Goal: Task Accomplishment & Management: Use online tool/utility

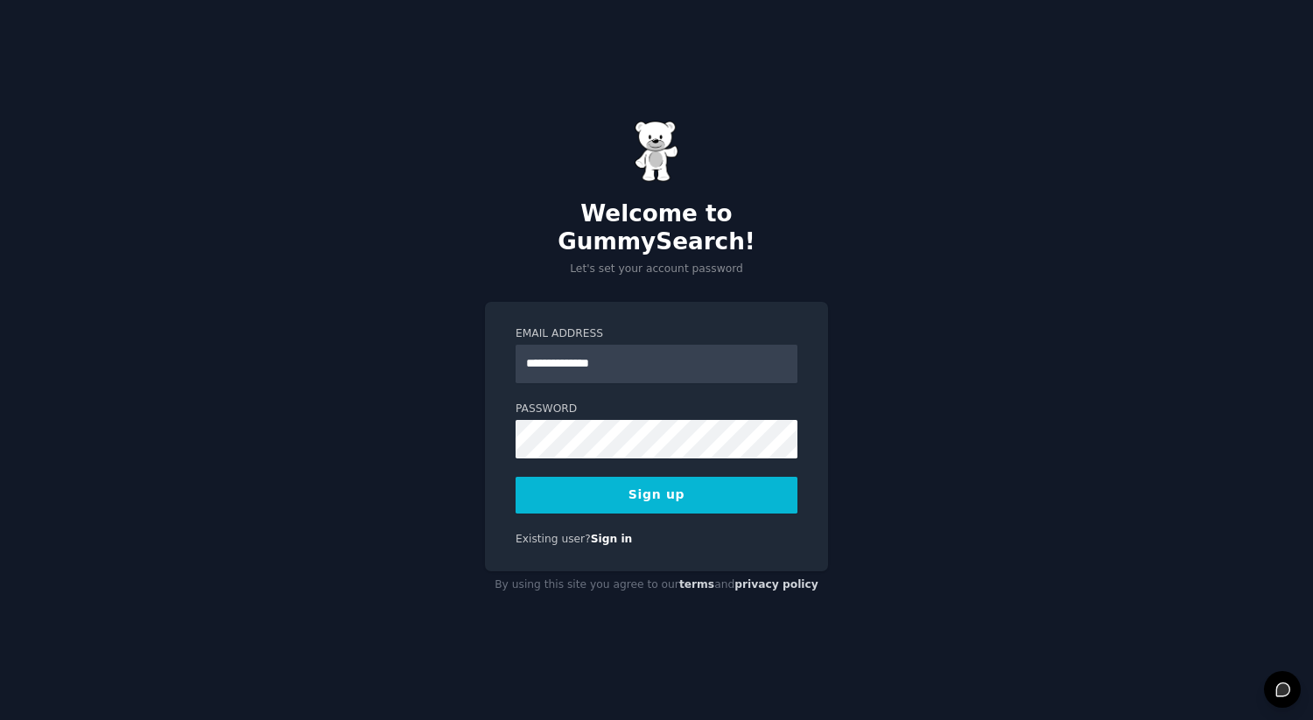
type input "**********"
click at [0, 719] on com-1password-button at bounding box center [0, 720] width 0 height 0
click at [705, 481] on button "Sign up" at bounding box center [657, 495] width 282 height 37
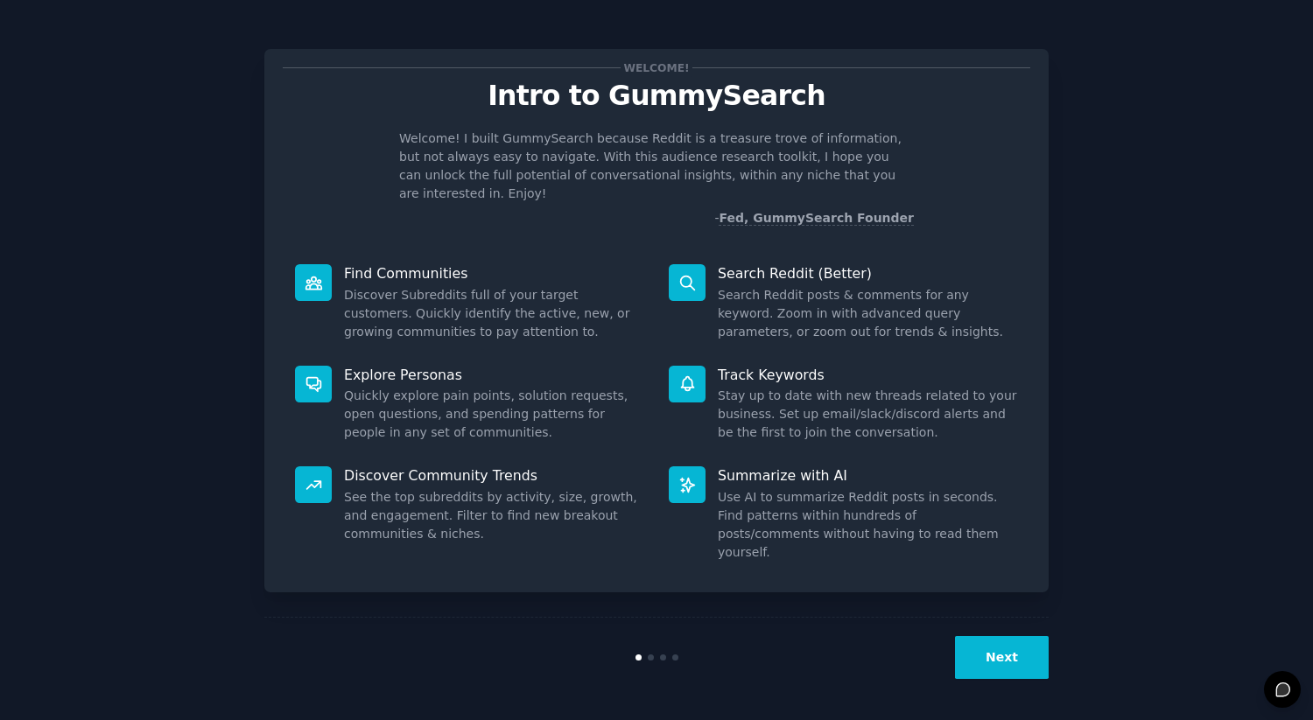
click at [968, 654] on button "Next" at bounding box center [1002, 657] width 94 height 43
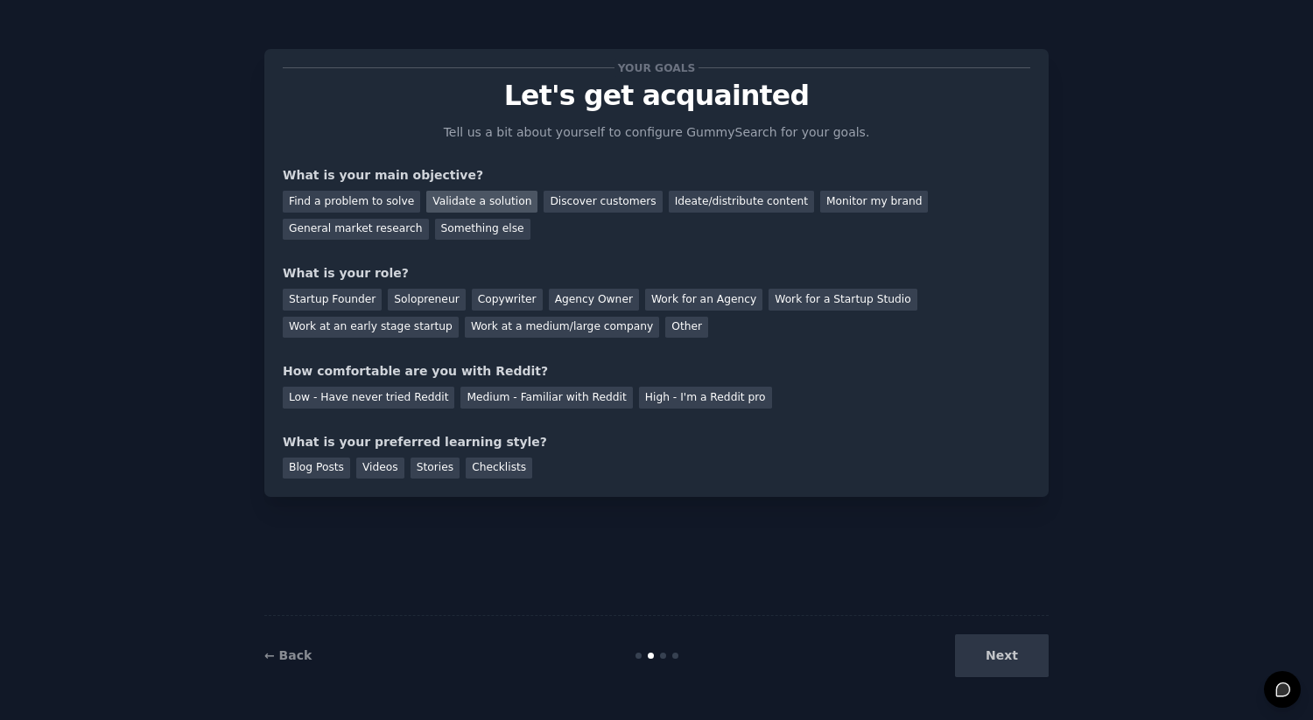
click at [493, 199] on div "Validate a solution" at bounding box center [481, 202] width 111 height 22
click at [556, 196] on div "Discover customers" at bounding box center [603, 202] width 118 height 22
click at [494, 196] on div "Validate a solution" at bounding box center [481, 202] width 111 height 22
click at [338, 310] on div "Startup Founder Solopreneur Copywriter Agency Owner Work for an Agency Work for…" at bounding box center [656, 310] width 747 height 55
click at [338, 306] on div "Startup Founder" at bounding box center [332, 300] width 99 height 22
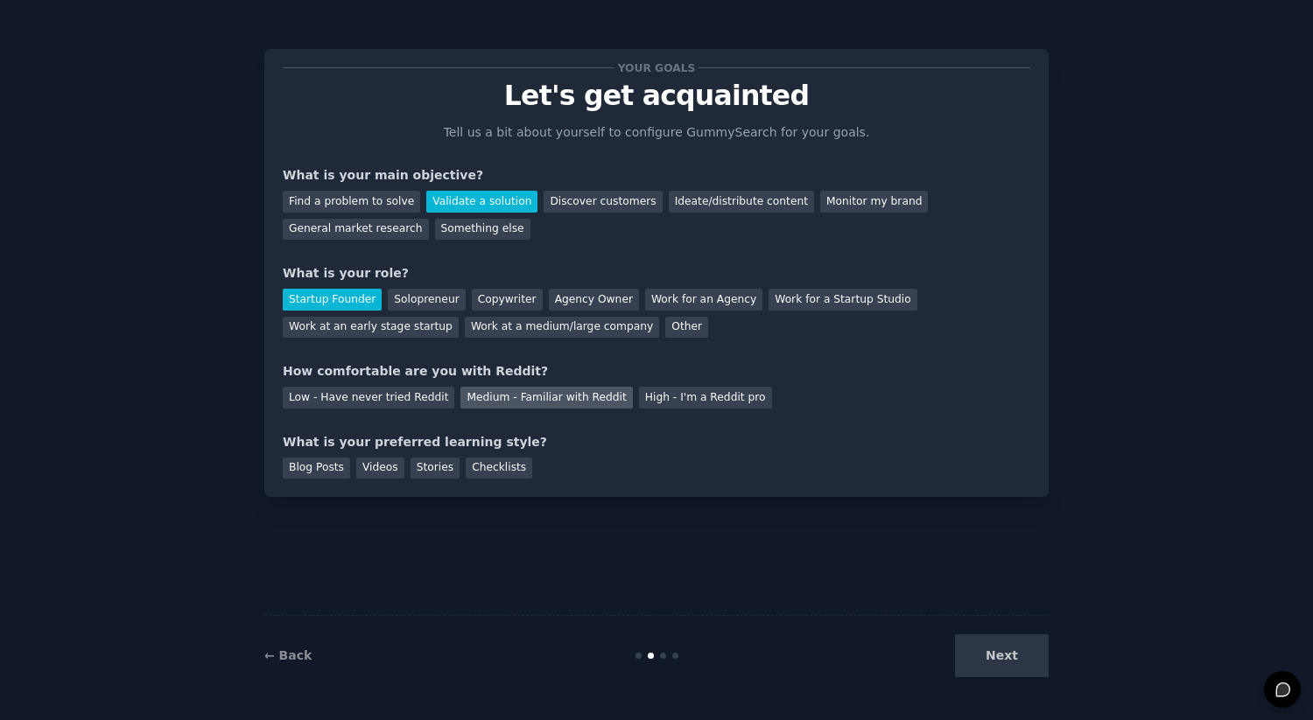
click at [494, 403] on div "Medium - Familiar with Reddit" at bounding box center [546, 398] width 172 height 22
click at [493, 467] on div "Checklists" at bounding box center [499, 469] width 67 height 22
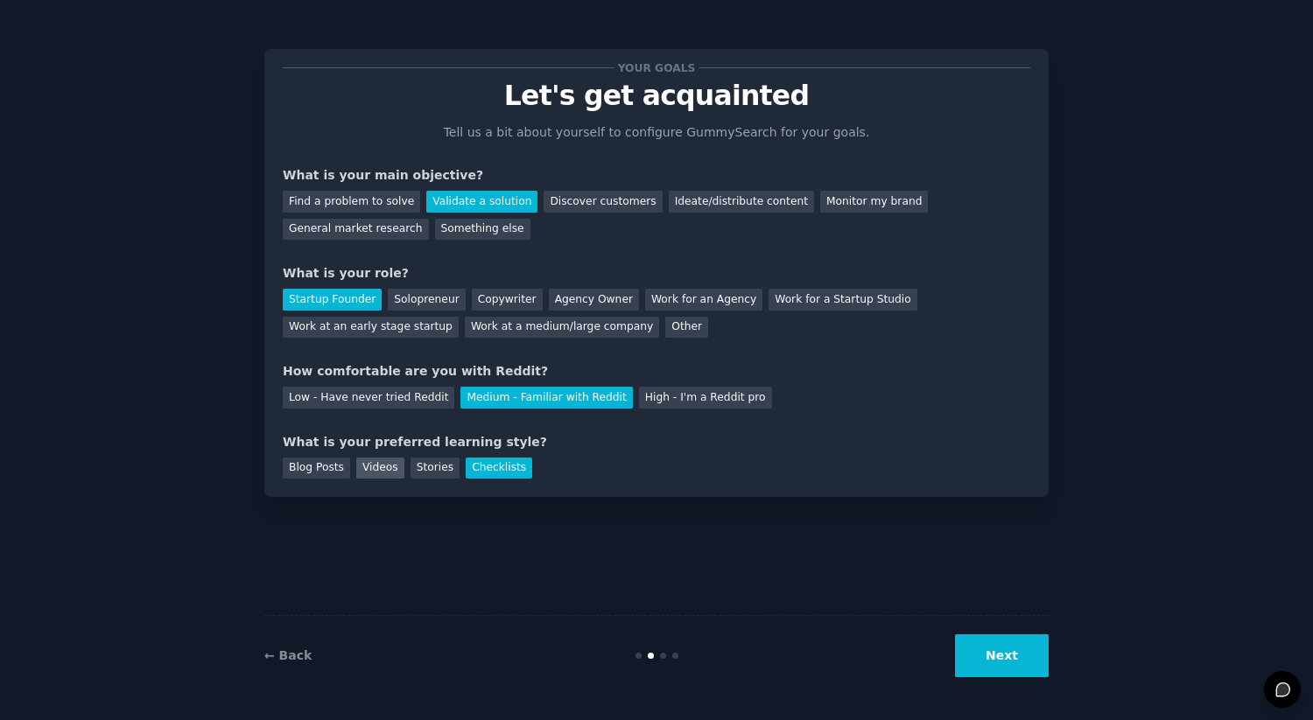
click at [392, 466] on div "Videos" at bounding box center [380, 469] width 48 height 22
click at [972, 648] on button "Next" at bounding box center [1002, 656] width 94 height 43
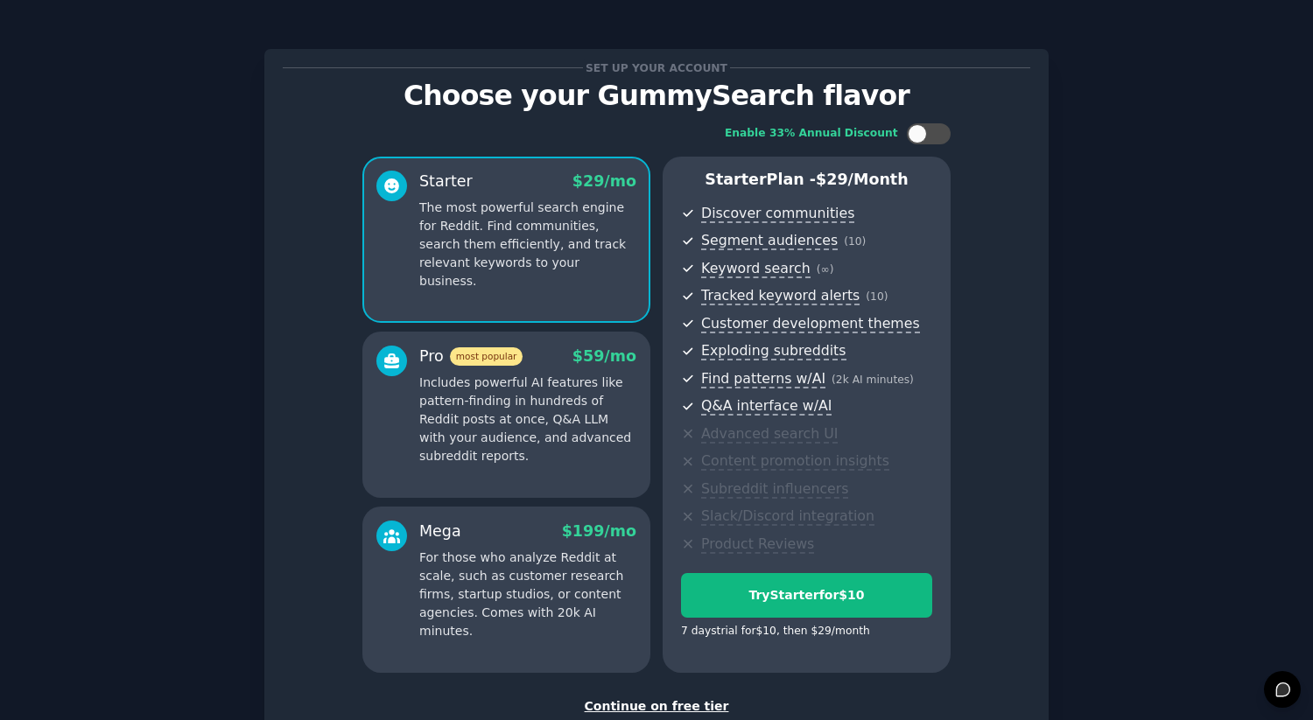
click at [678, 704] on div "Continue on free tier" at bounding box center [656, 707] width 747 height 18
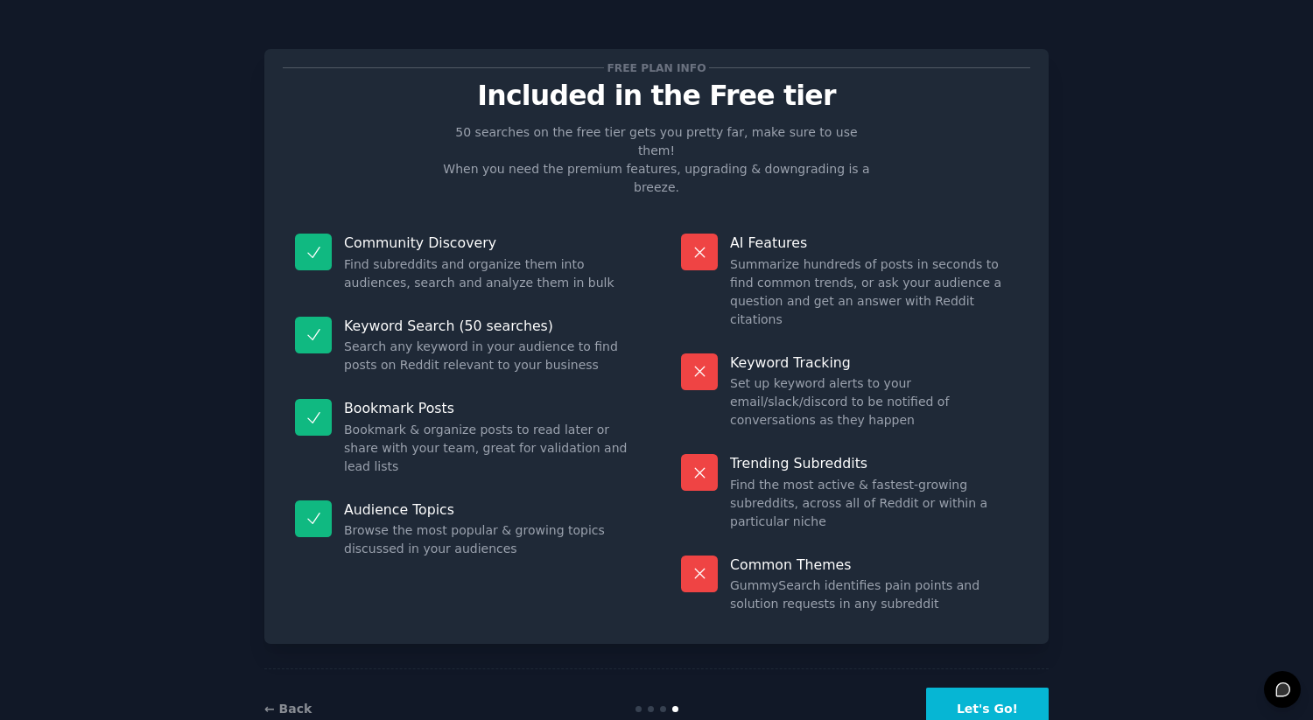
click at [969, 688] on button "Let's Go!" at bounding box center [987, 709] width 123 height 43
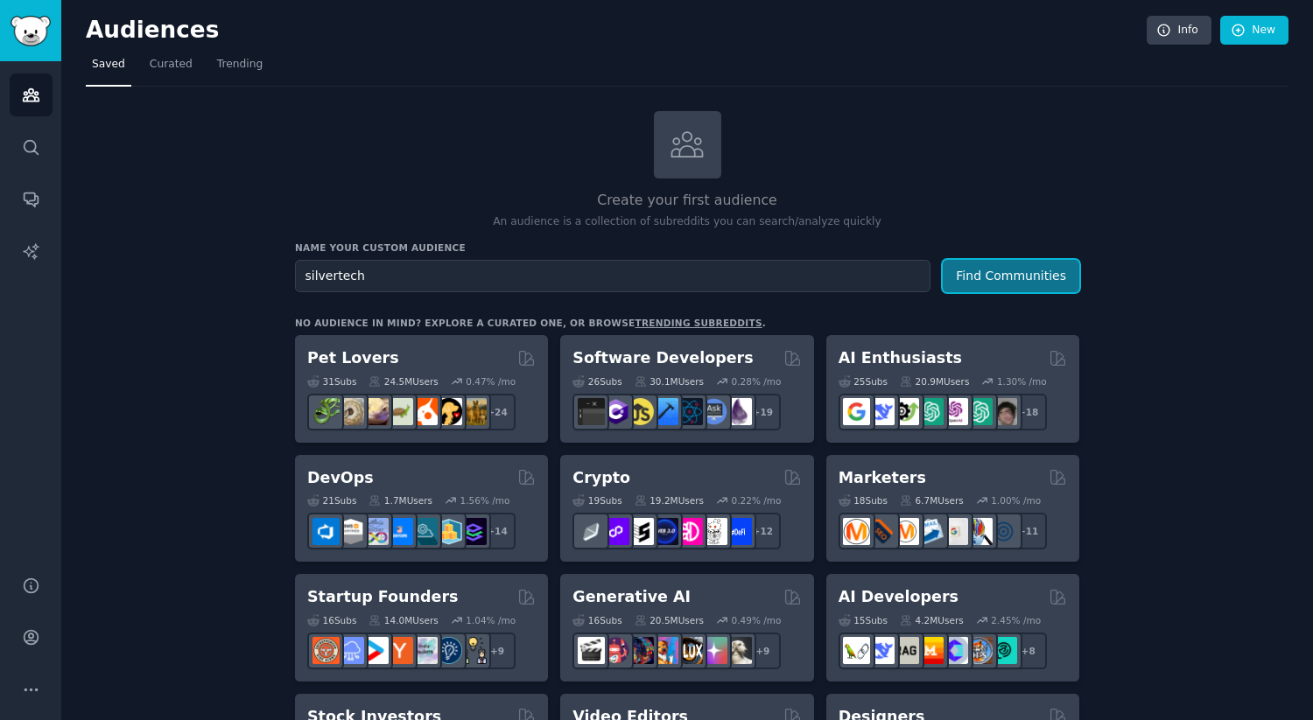
click at [1027, 277] on button "Find Communities" at bounding box center [1011, 276] width 137 height 32
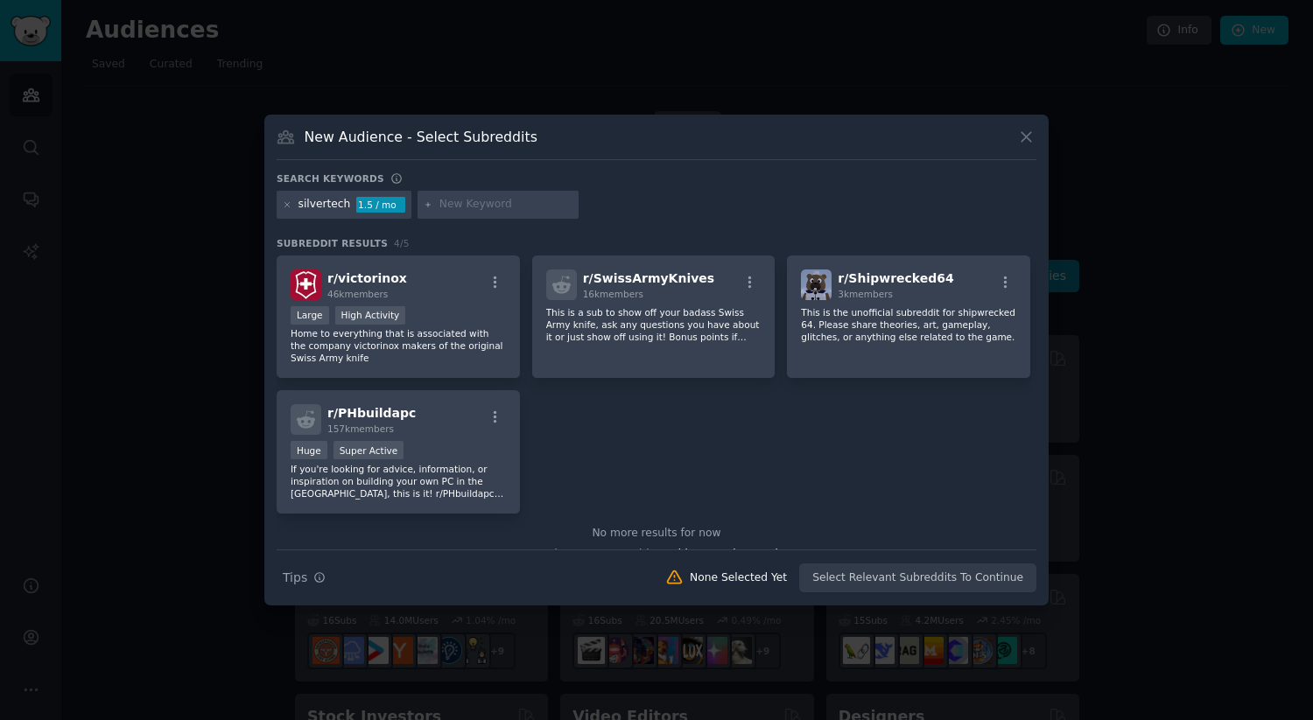
click at [1022, 140] on icon at bounding box center [1026, 138] width 10 height 10
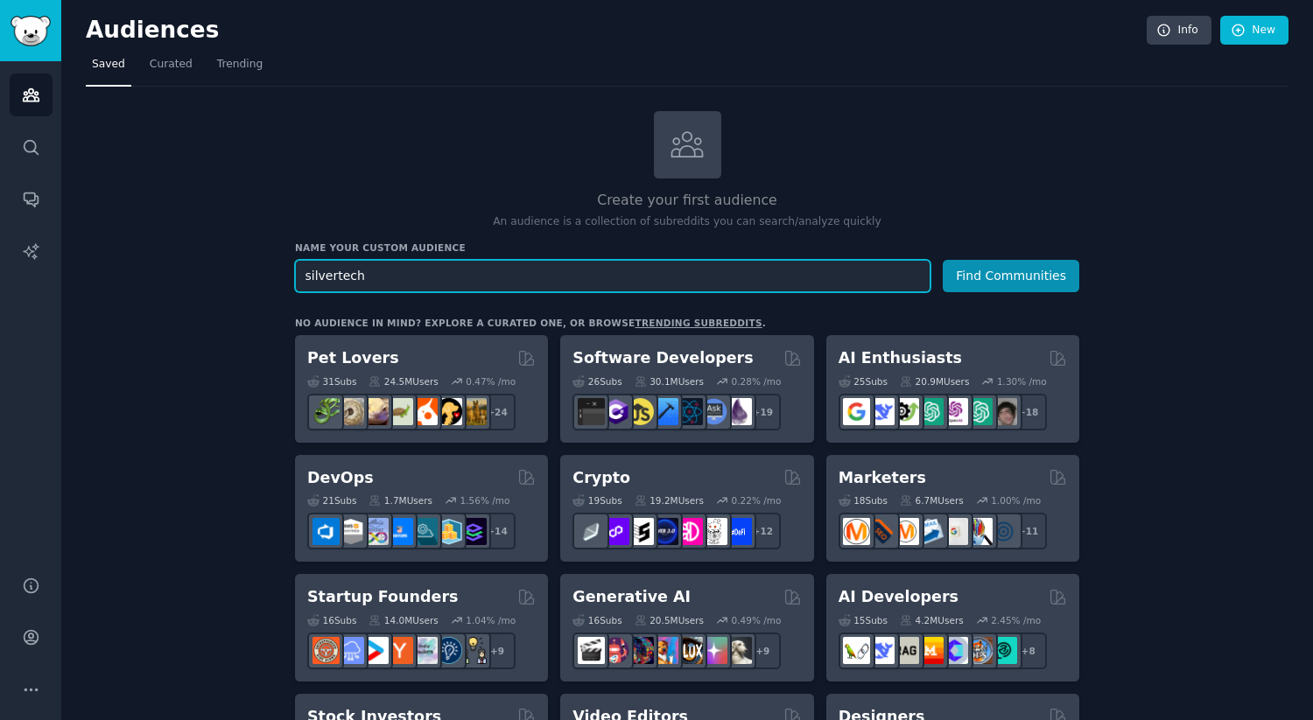
click at [593, 262] on input "silvertech" at bounding box center [612, 276] width 635 height 32
type input "e"
type input "[MEDICAL_DATA] and [MEDICAL_DATA]"
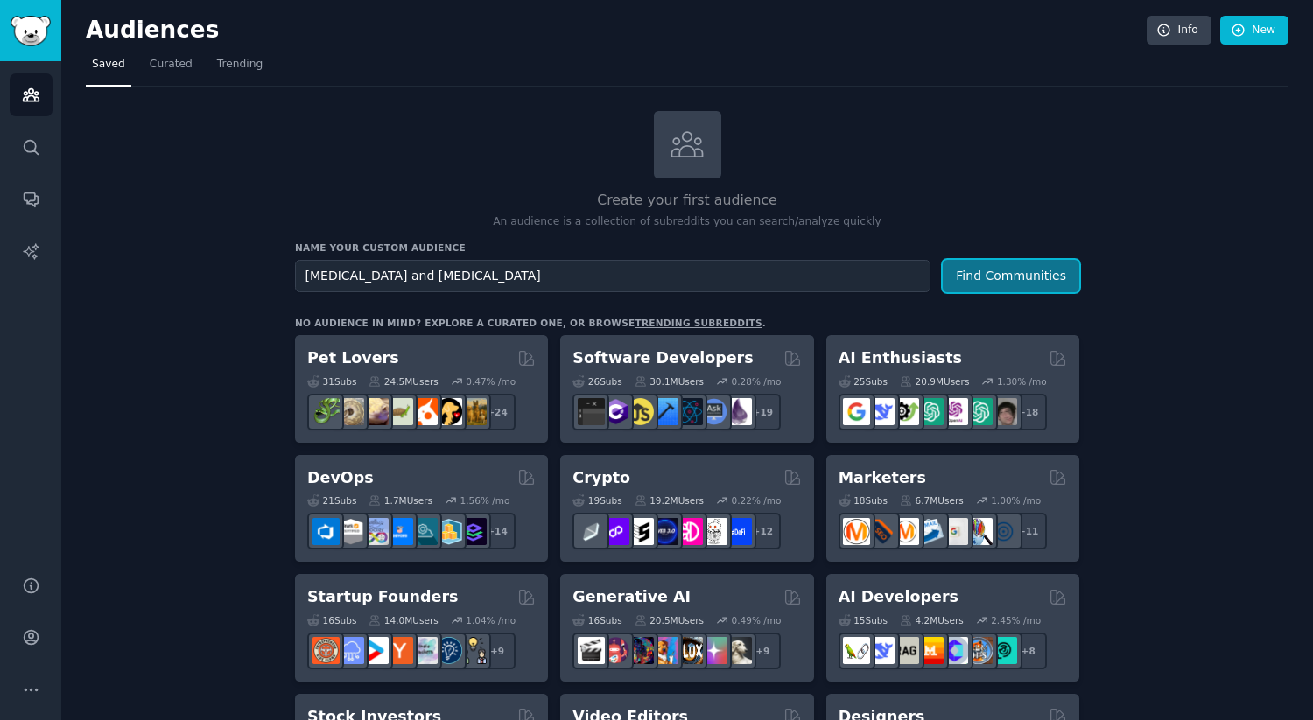
click at [981, 264] on button "Find Communities" at bounding box center [1011, 276] width 137 height 32
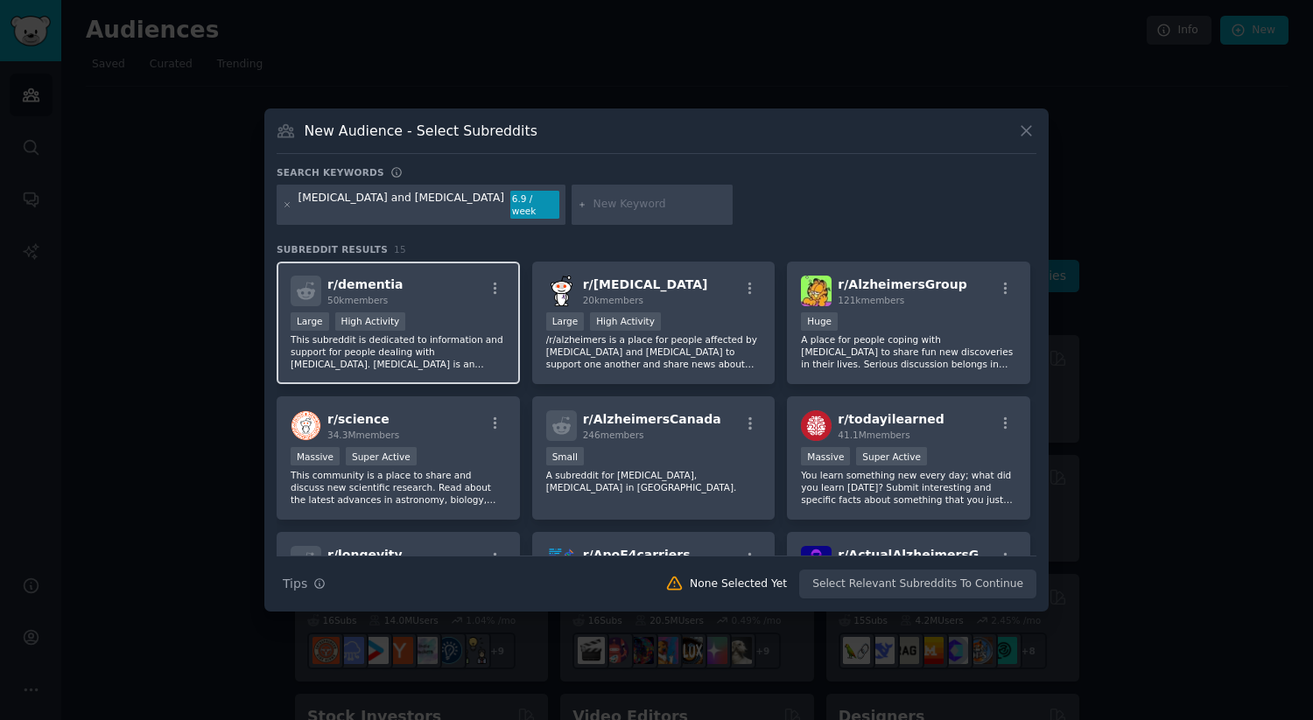
click at [461, 333] on p "This subreddit is dedicated to information and support for people dealing with …" at bounding box center [398, 351] width 215 height 37
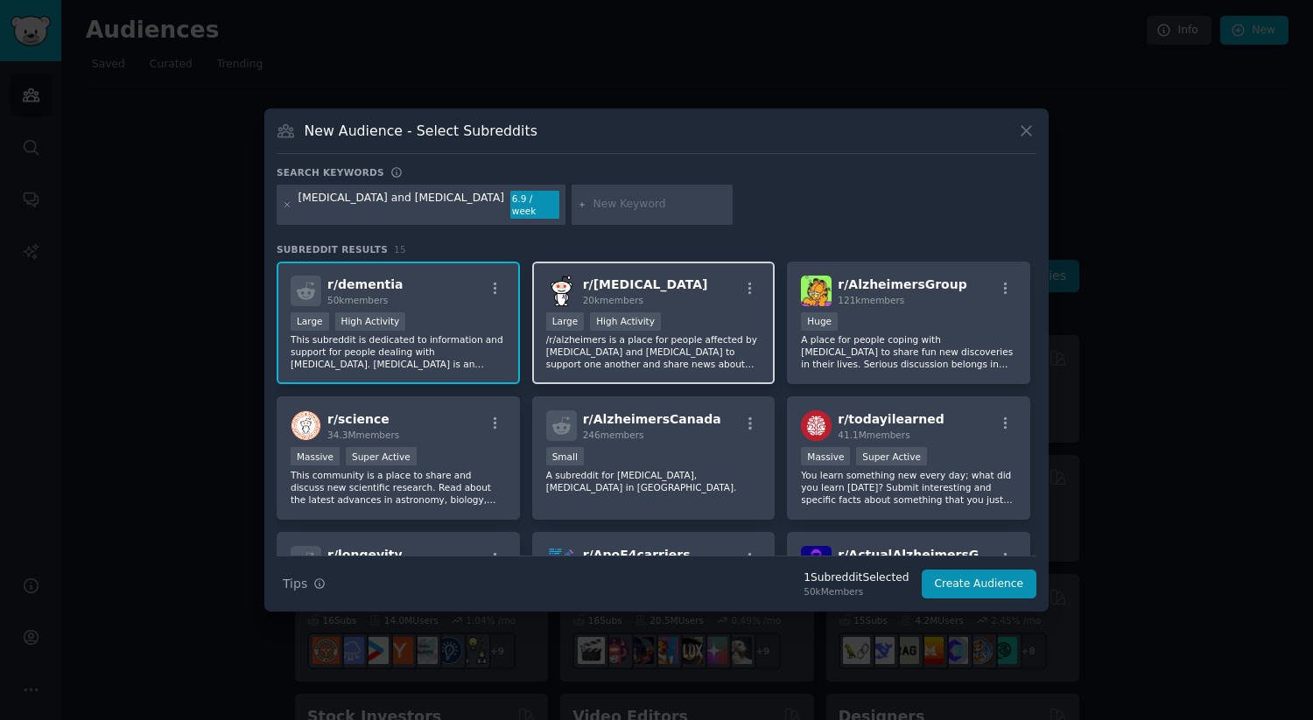
click at [597, 363] on p "/r/alzheimers is a place for people affected by [MEDICAL_DATA] and [MEDICAL_DAT…" at bounding box center [653, 351] width 215 height 37
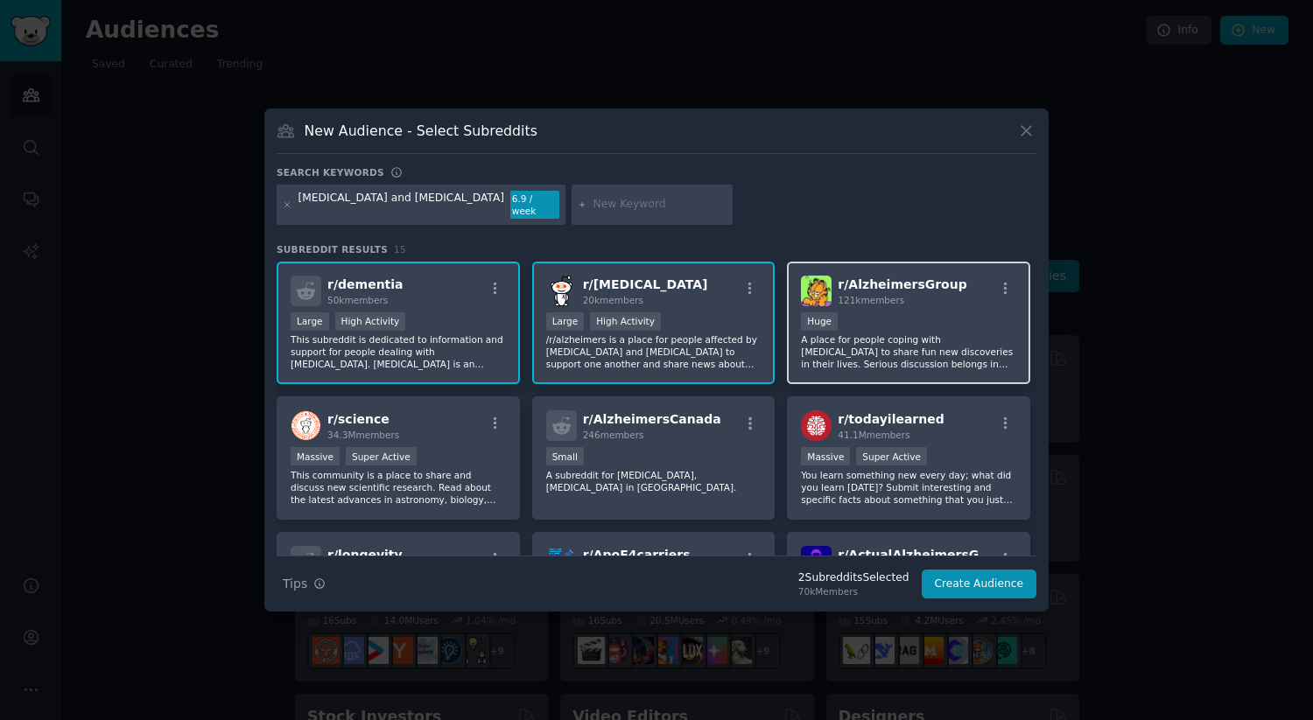
click at [858, 372] on div "r/ AlzheimersGroup 121k members Huge A place for people coping with [MEDICAL_DA…" at bounding box center [908, 323] width 243 height 123
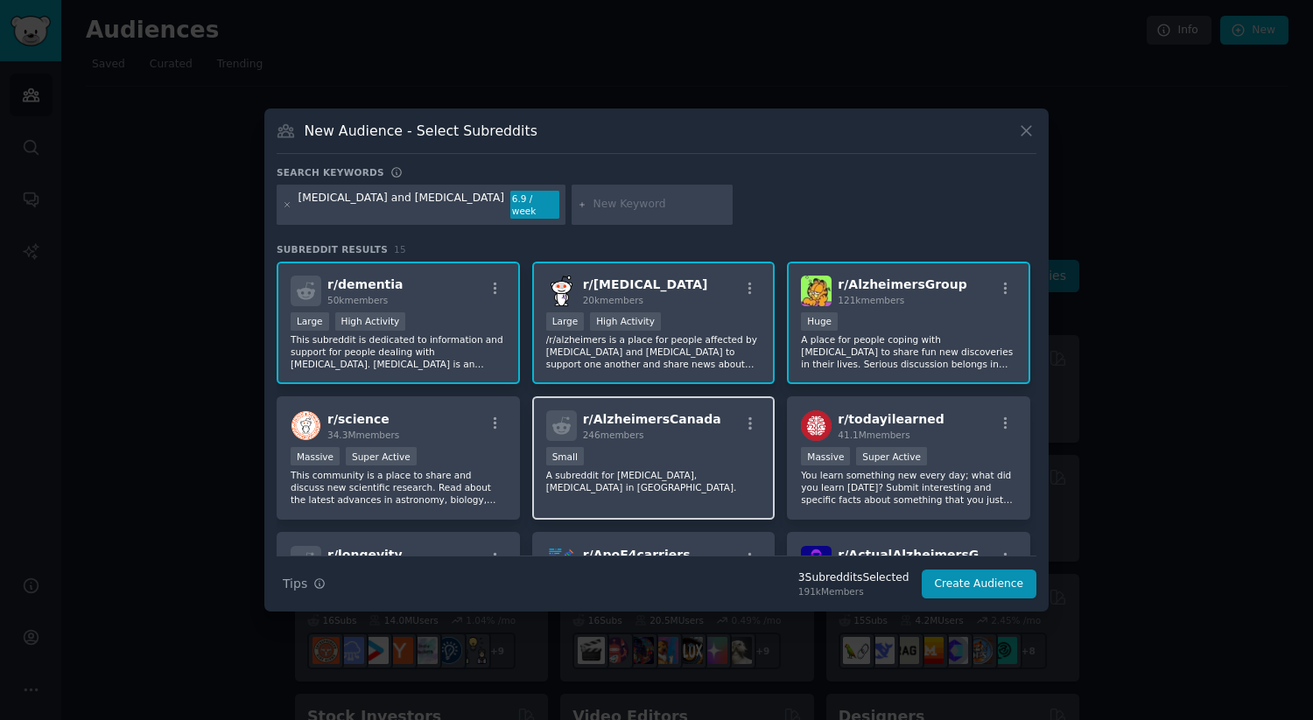
scroll to position [34, 0]
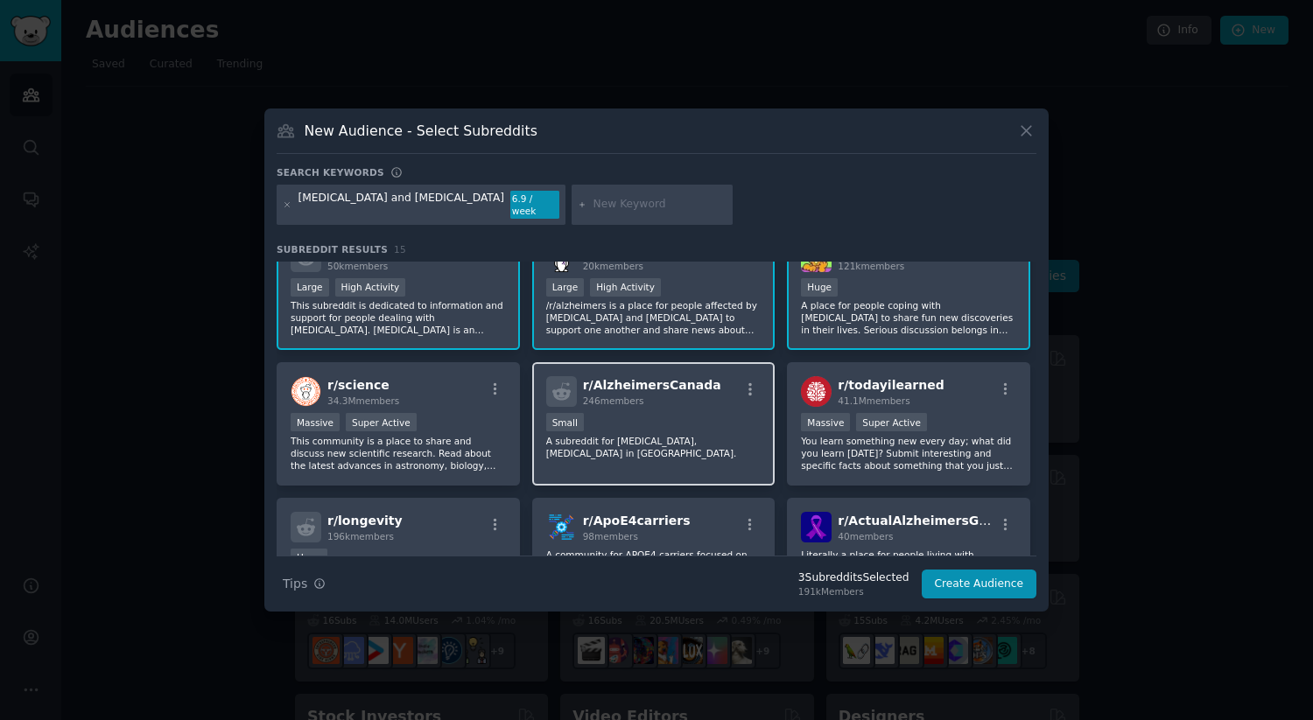
click at [712, 435] on p "A subreddit for [MEDICAL_DATA], [MEDICAL_DATA] in [GEOGRAPHIC_DATA]." at bounding box center [653, 447] width 215 height 25
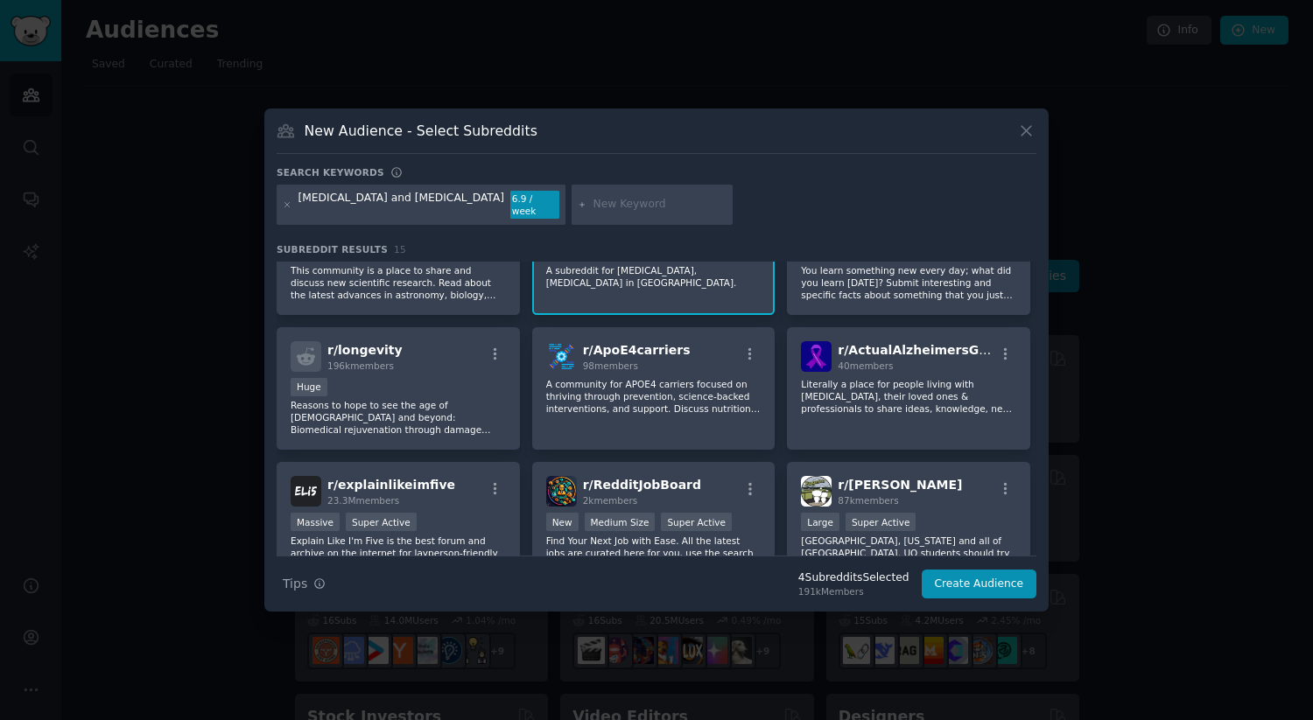
scroll to position [232, 0]
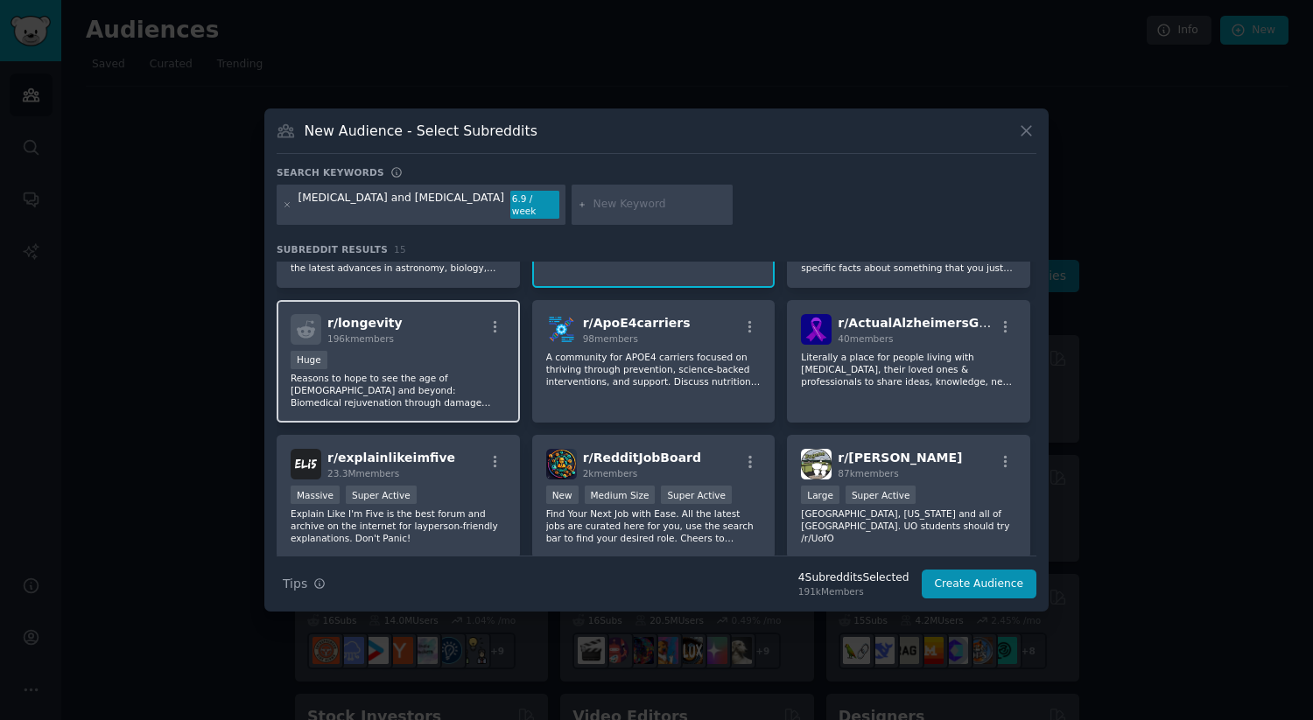
click at [455, 386] on p "Reasons to hope to see the age of [DEMOGRAPHIC_DATA] and beyond: Biomedical rej…" at bounding box center [398, 390] width 215 height 37
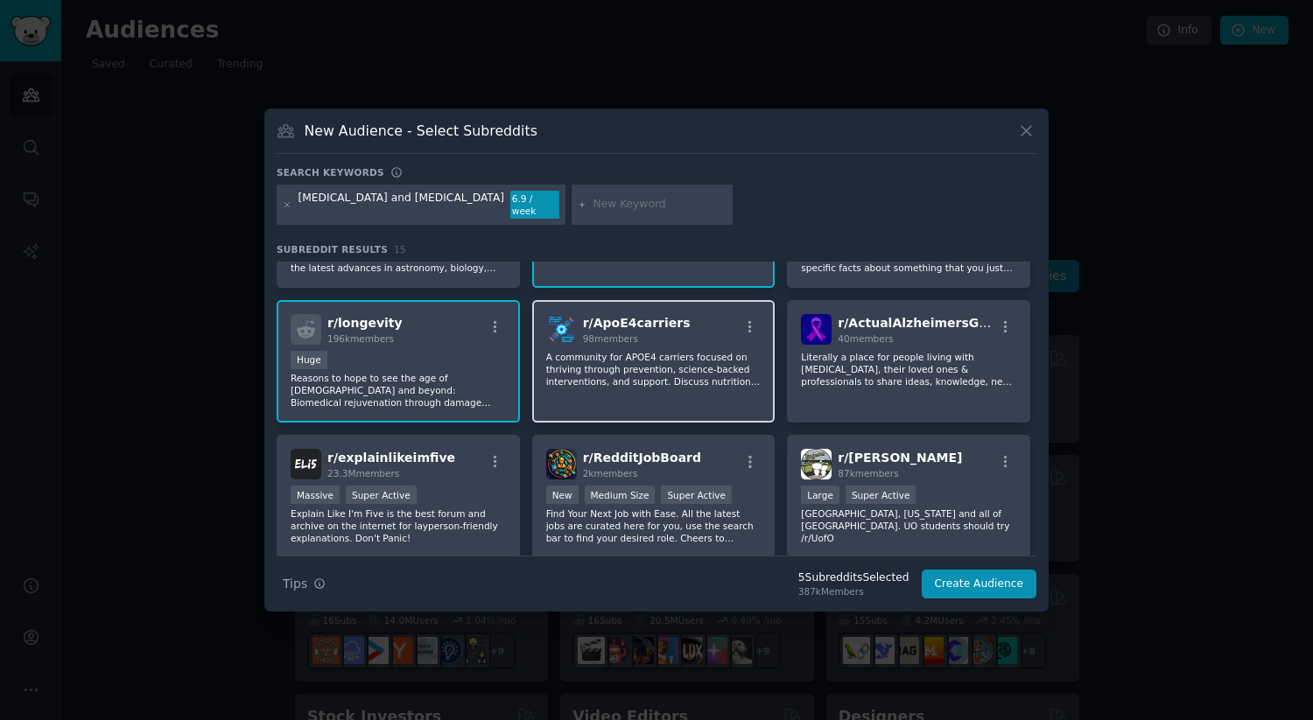
click at [634, 367] on p "A community for APOE4 carriers focused on thriving through prevention, science-…" at bounding box center [653, 369] width 215 height 37
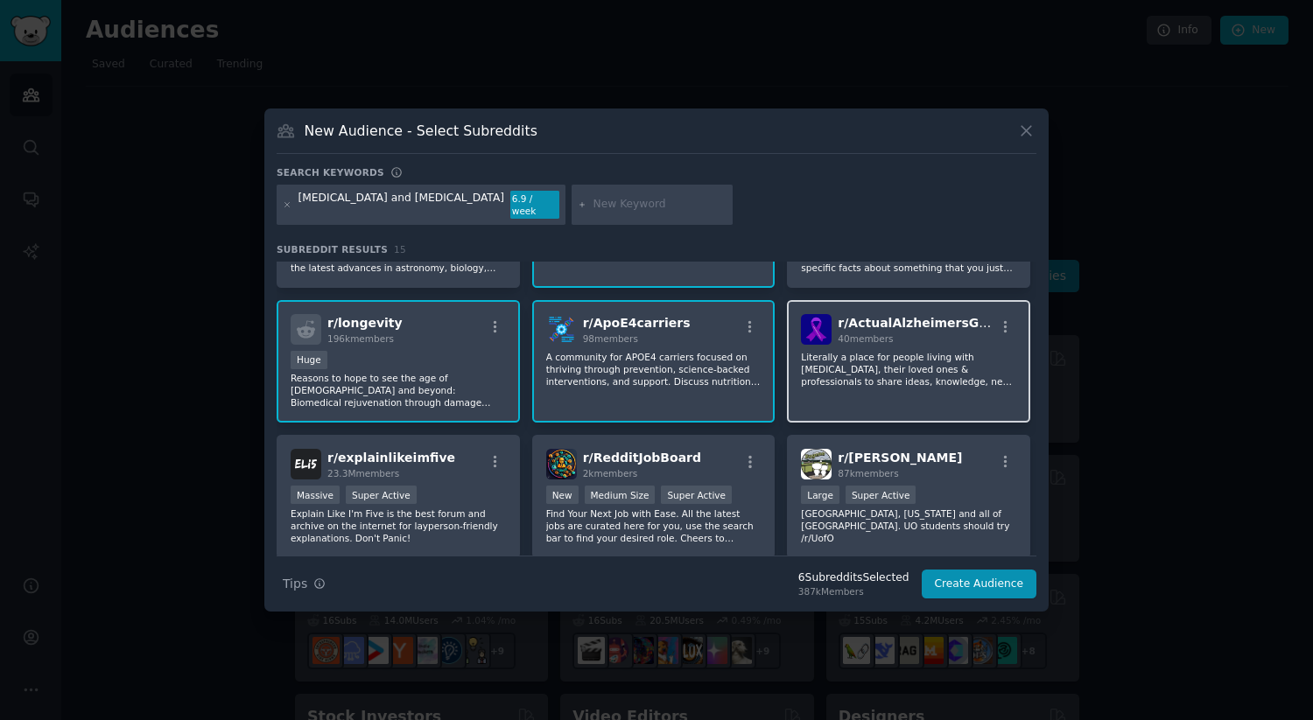
click at [863, 382] on div "r/ ActualAlzheimersGroup 40 members Literally a place for people living with [M…" at bounding box center [908, 361] width 243 height 123
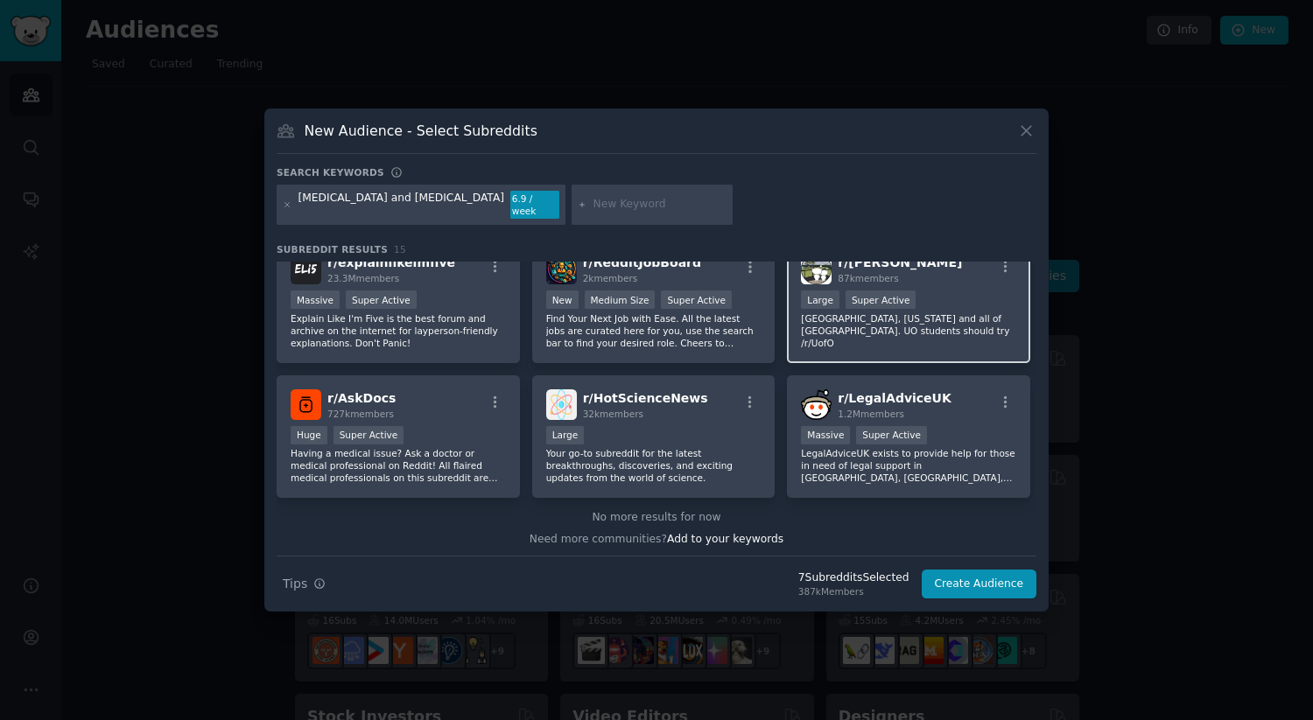
scroll to position [431, 0]
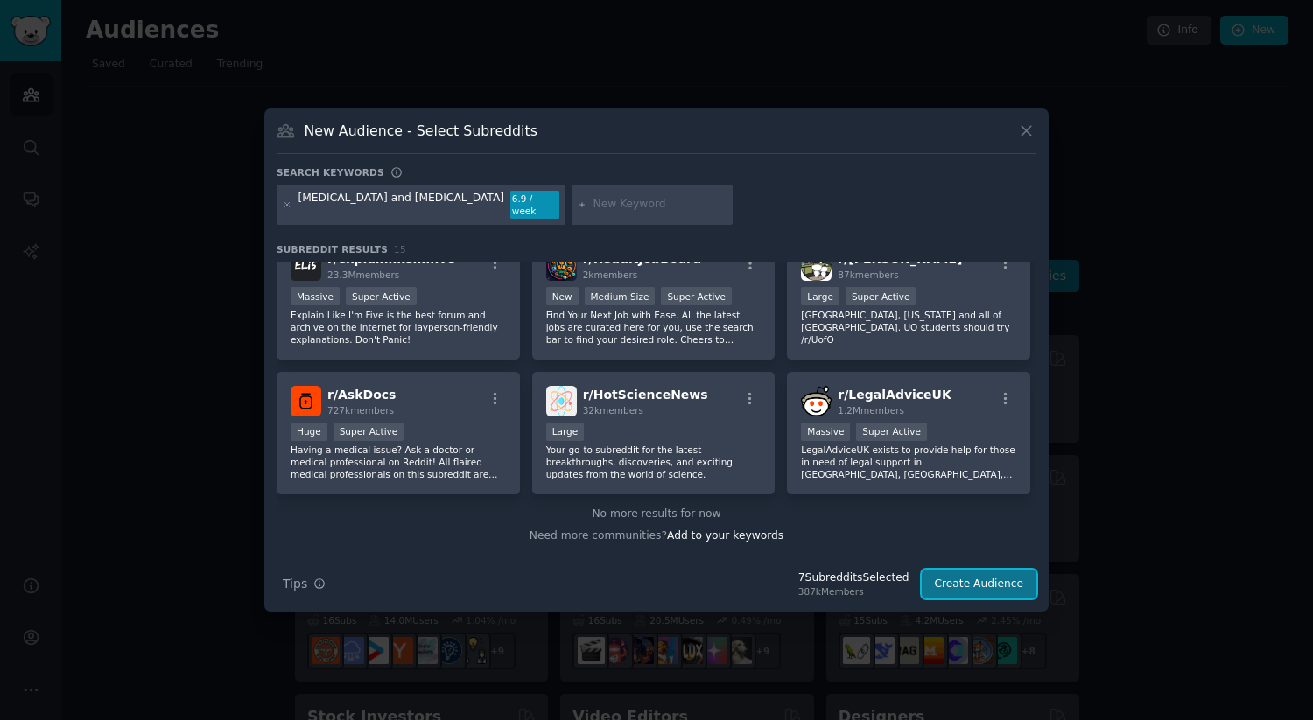
click at [961, 579] on button "Create Audience" at bounding box center [980, 585] width 116 height 30
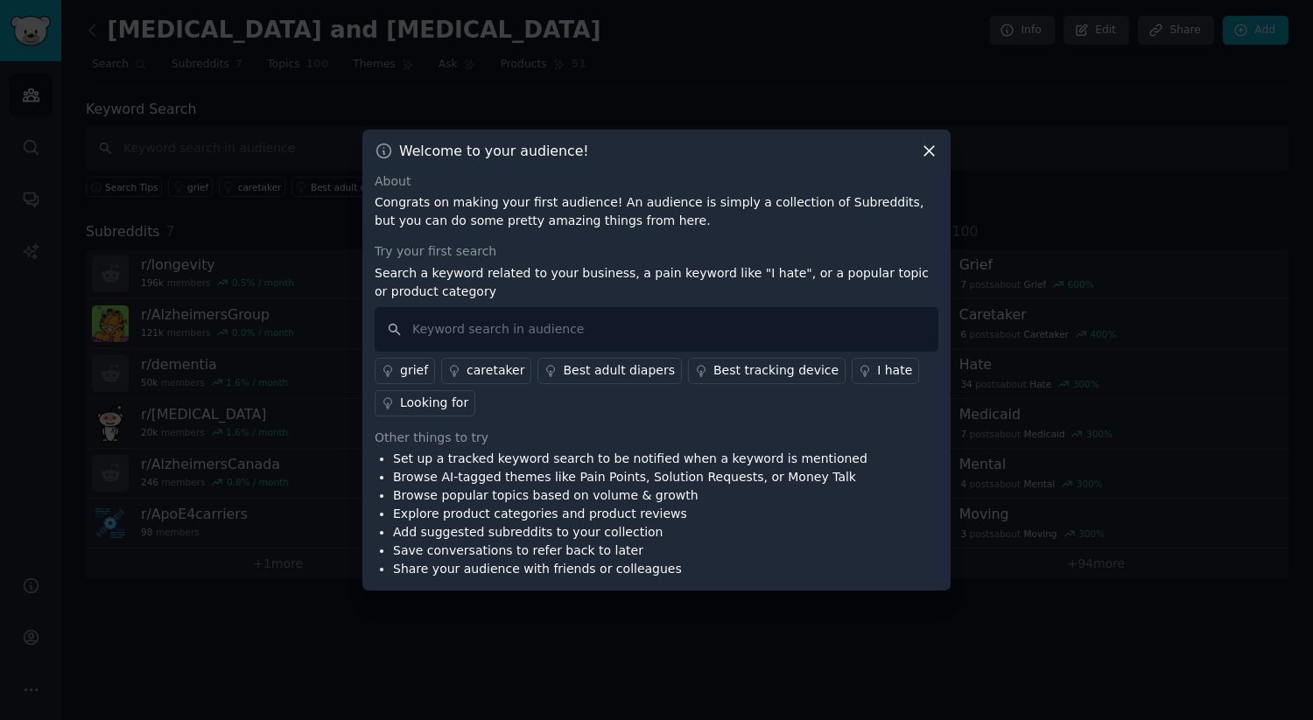
click at [494, 370] on div "caretaker" at bounding box center [495, 370] width 58 height 18
